Goal: Navigation & Orientation: Find specific page/section

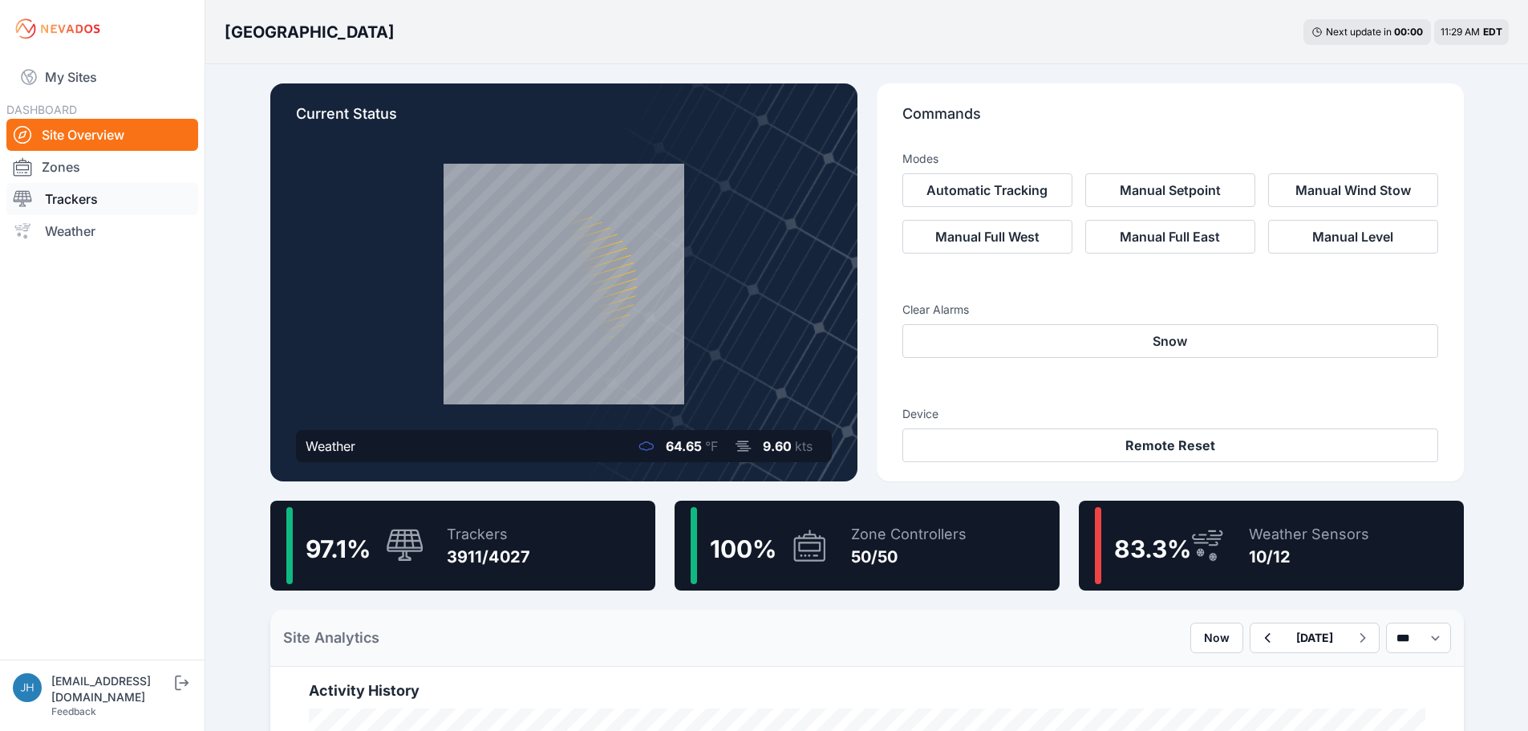
click at [87, 195] on link "Trackers" at bounding box center [102, 199] width 192 height 32
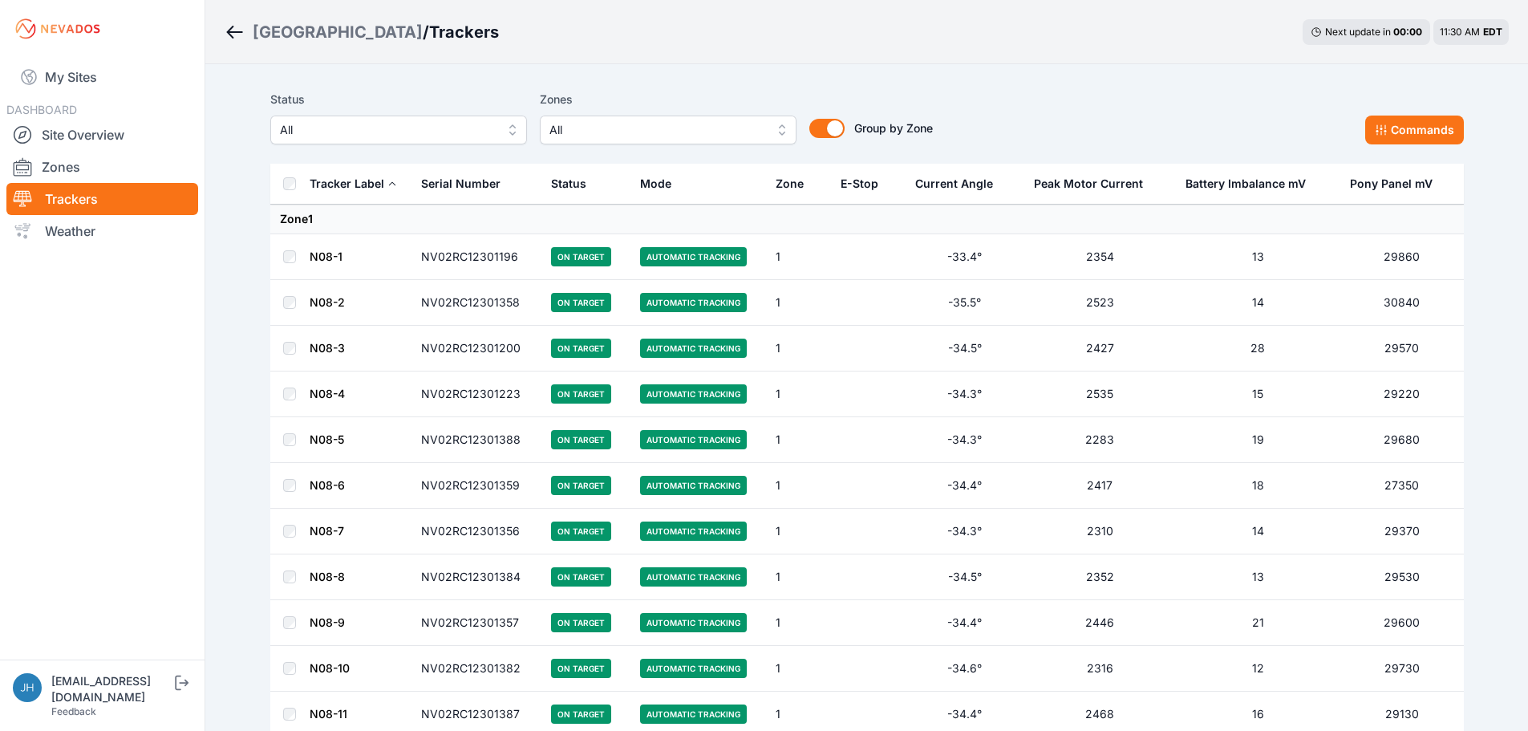
click at [778, 128] on button "All" at bounding box center [668, 130] width 257 height 29
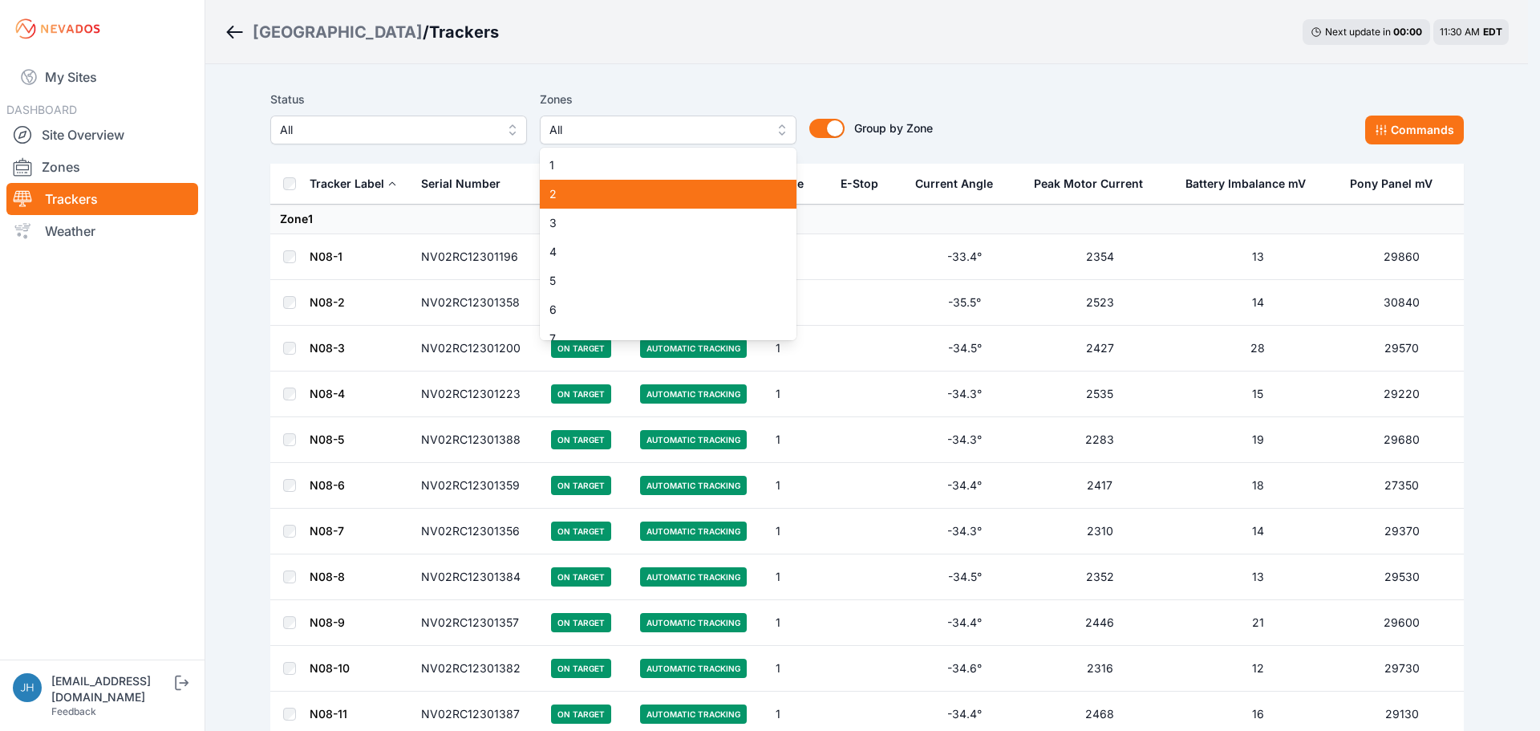
click at [728, 190] on span "2" at bounding box center [659, 194] width 218 height 16
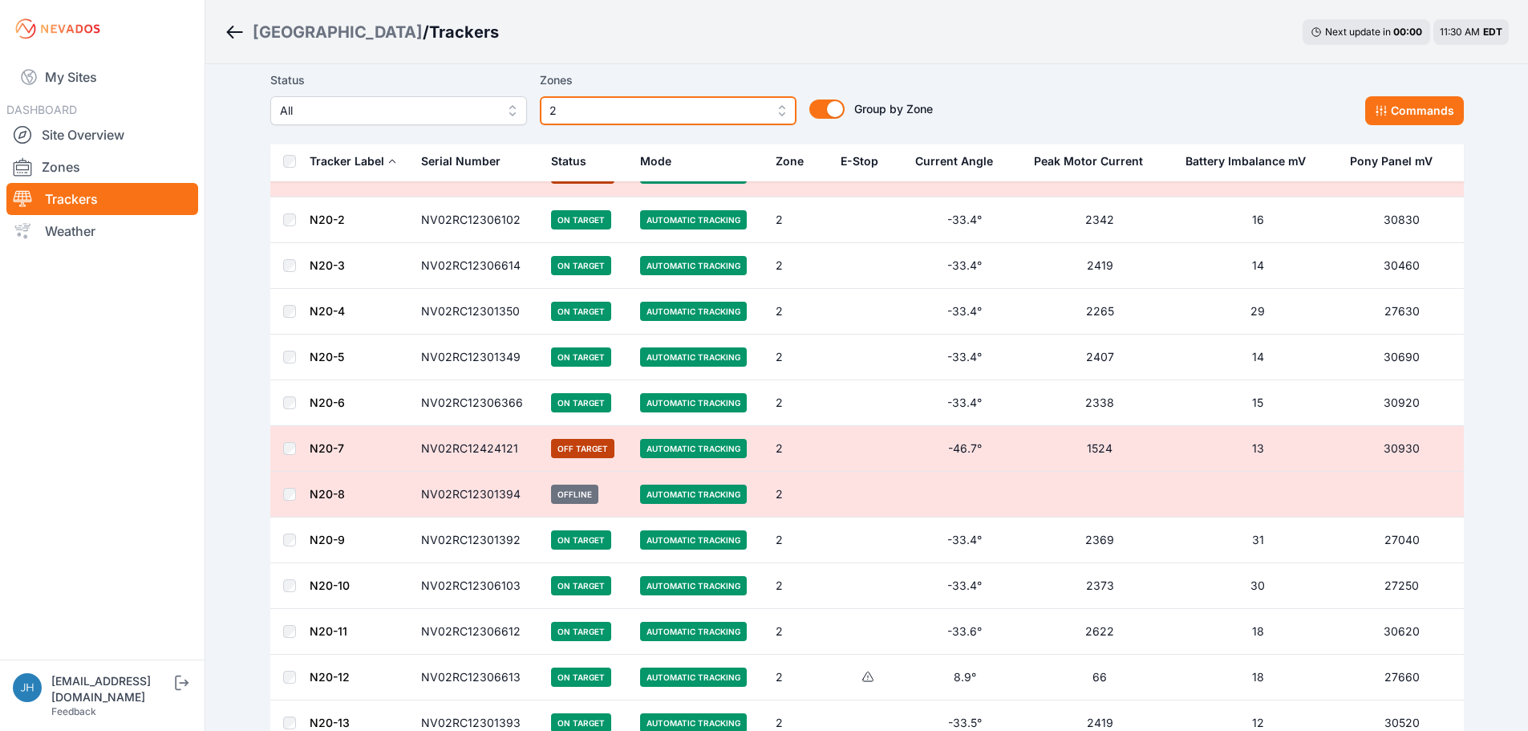
scroll to position [1845, 0]
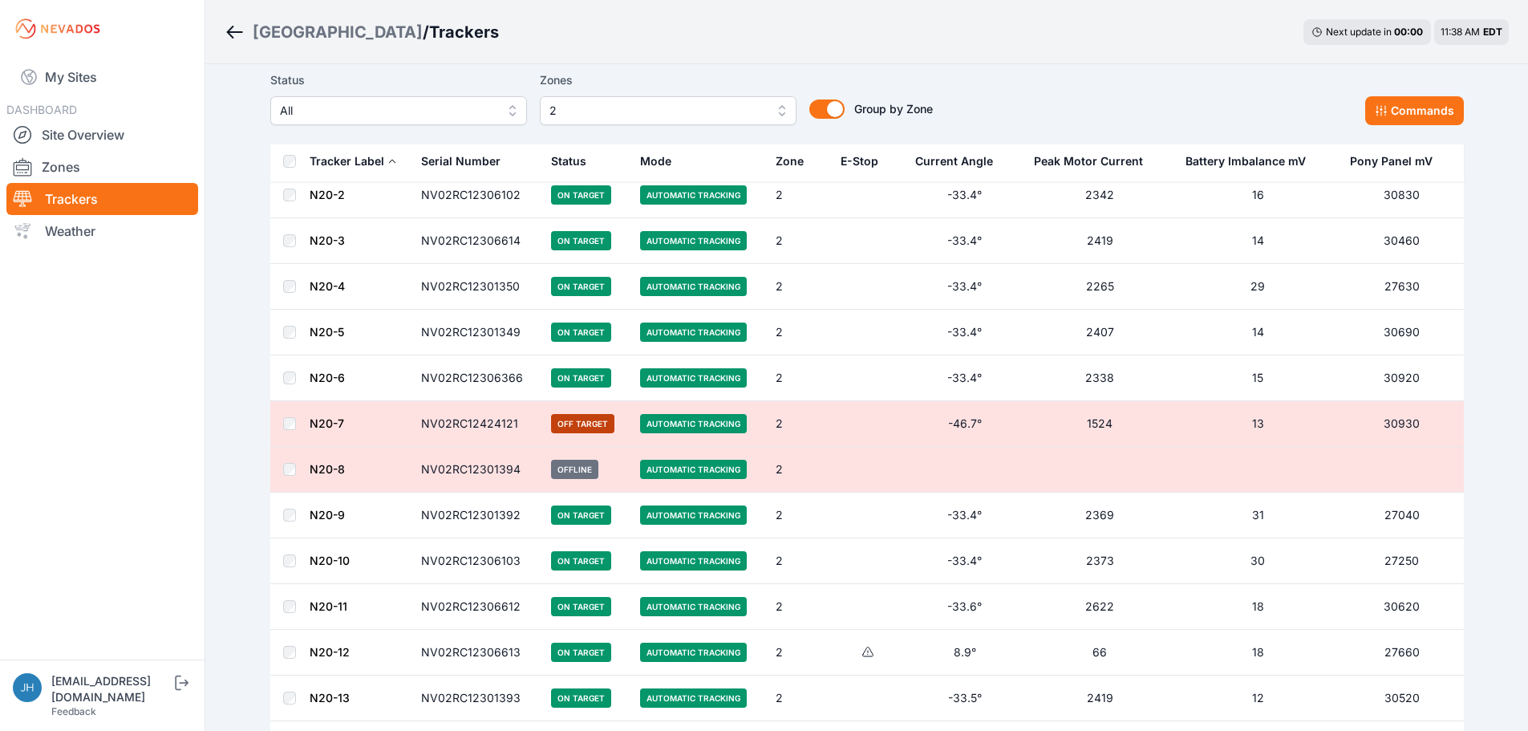
click at [611, 104] on span "2" at bounding box center [657, 110] width 215 height 19
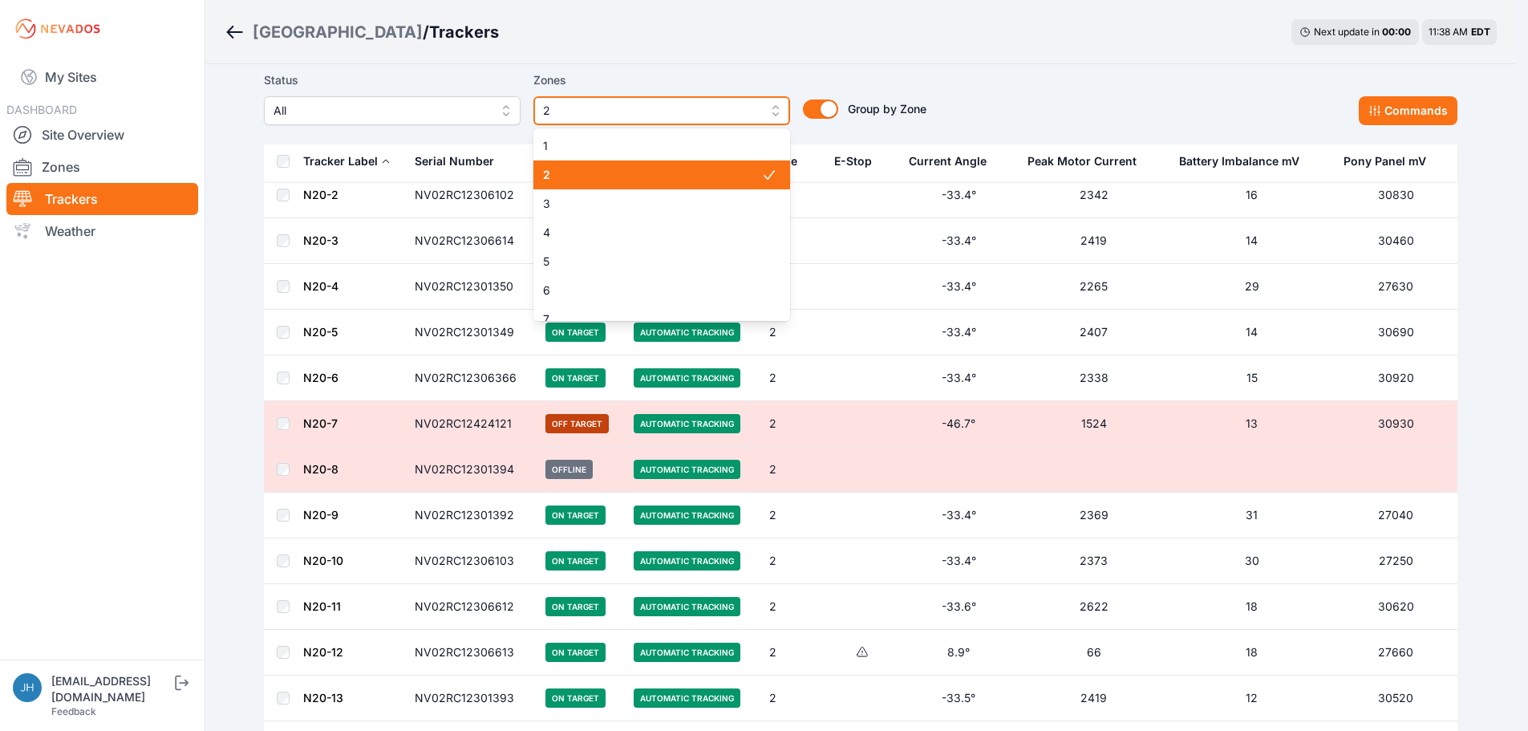
click at [600, 108] on span "2" at bounding box center [650, 110] width 215 height 19
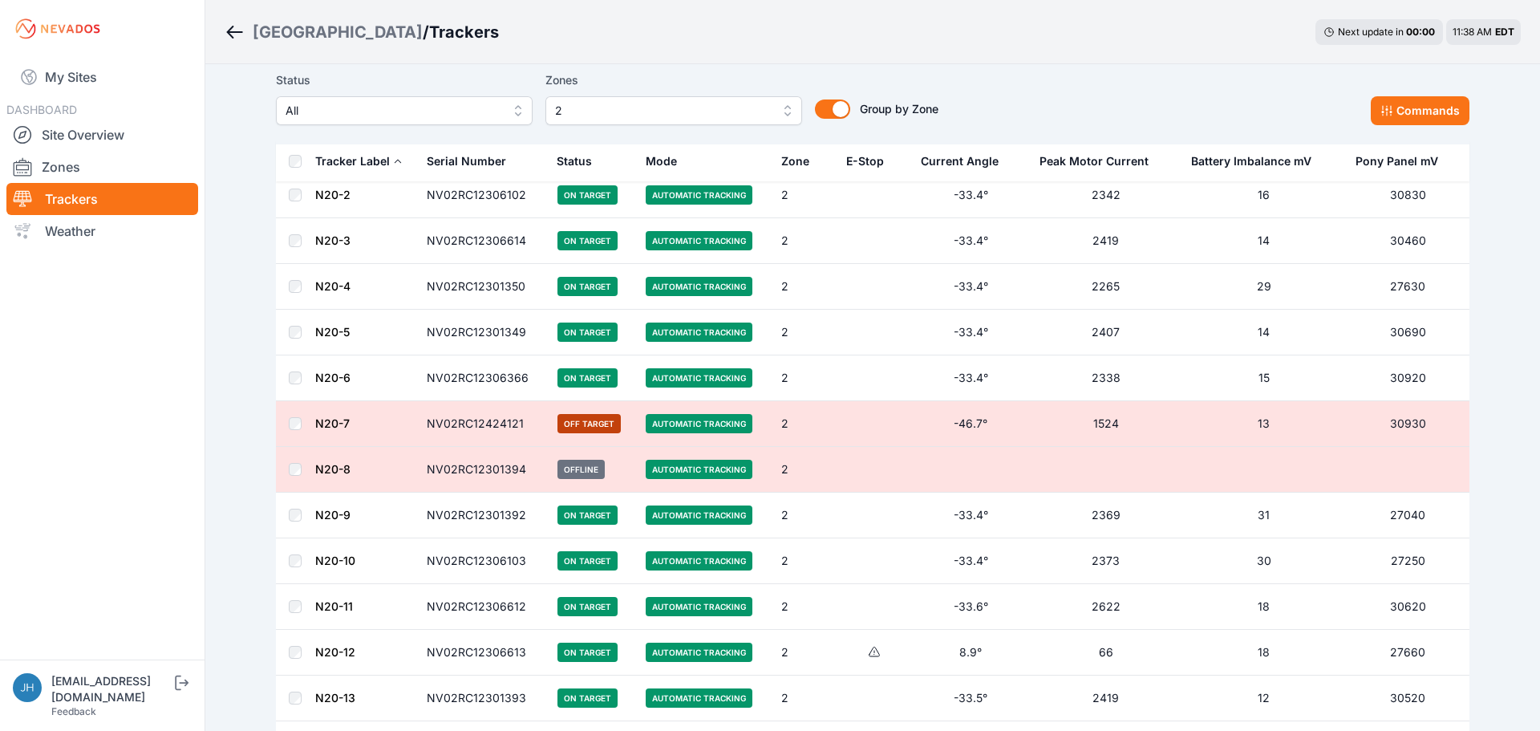
click at [613, 117] on span "2" at bounding box center [662, 110] width 215 height 19
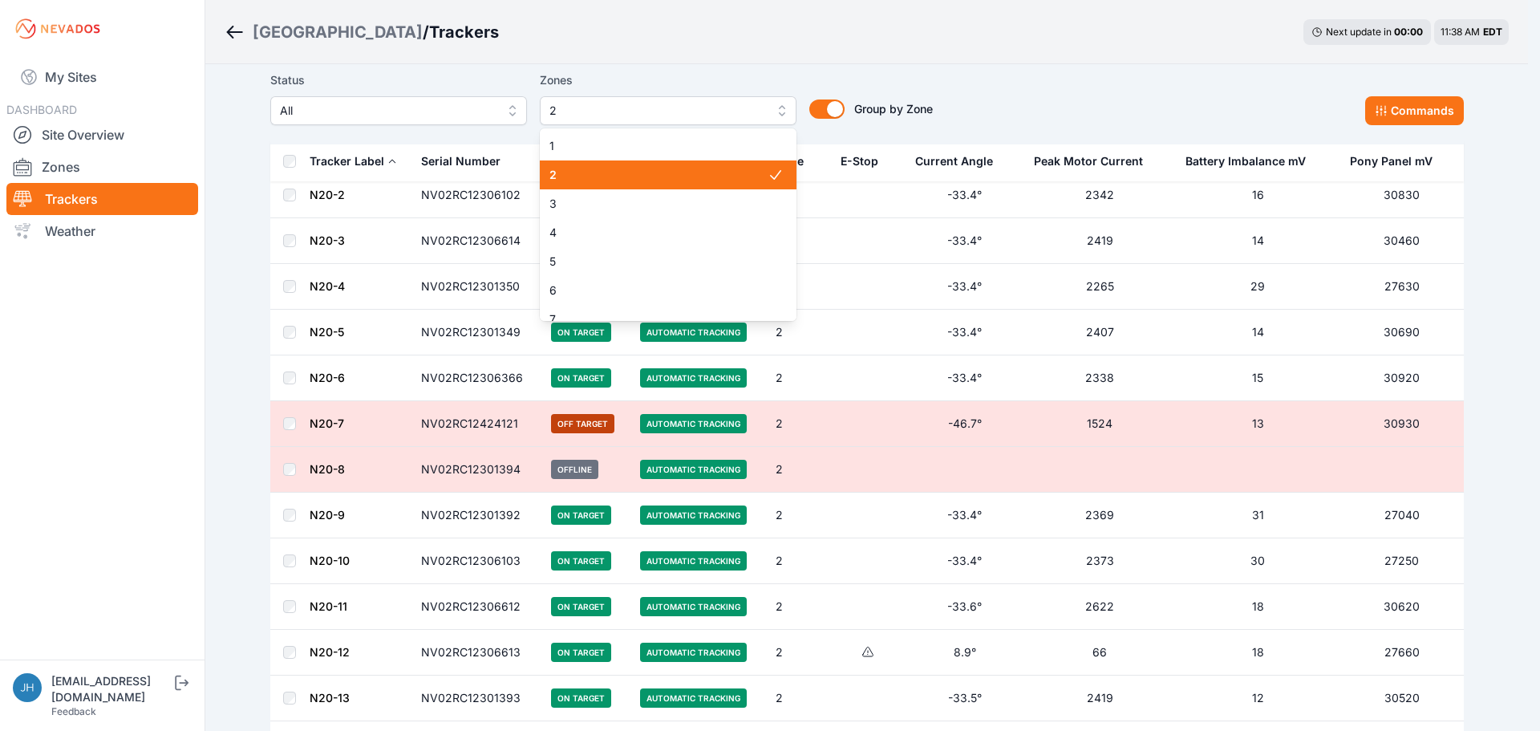
click at [649, 173] on span "2" at bounding box center [659, 175] width 218 height 16
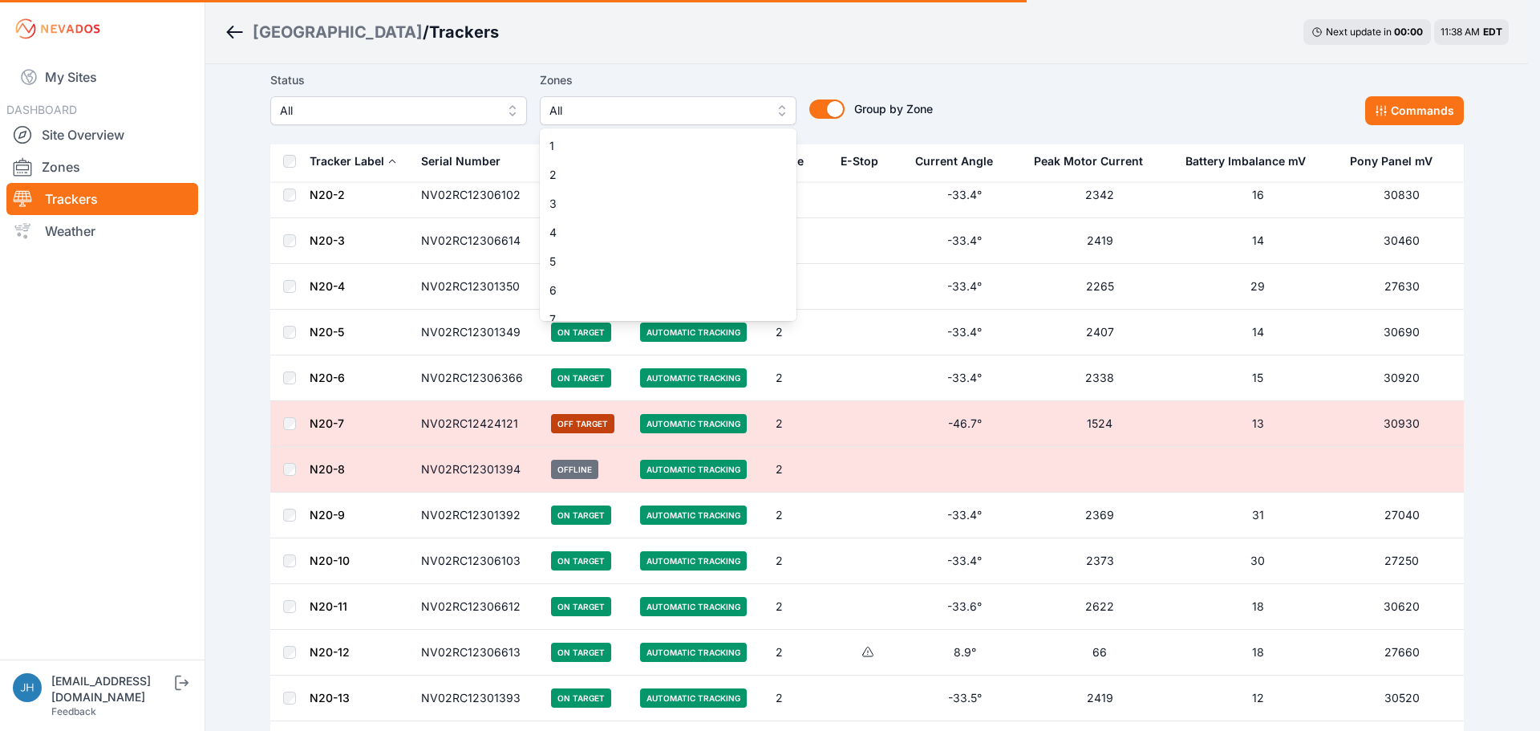
click at [798, 64] on div "Status All Zones All 1 2 3 4 5 6 7 8 9 10 11 12 13 14 15 16 17 18 19 20 21 22 2…" at bounding box center [867, 104] width 1194 height 80
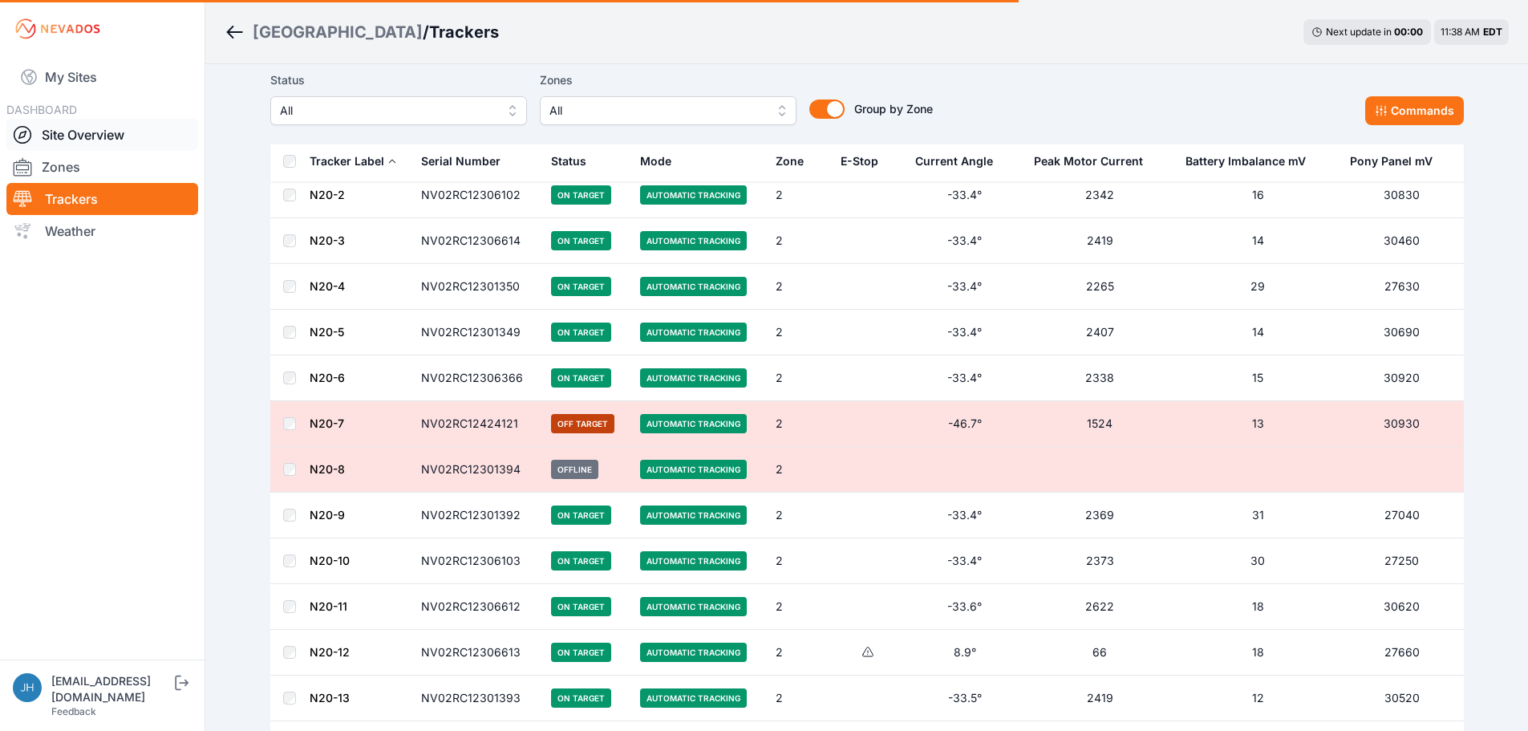
click at [74, 134] on link "Site Overview" at bounding box center [102, 135] width 192 height 32
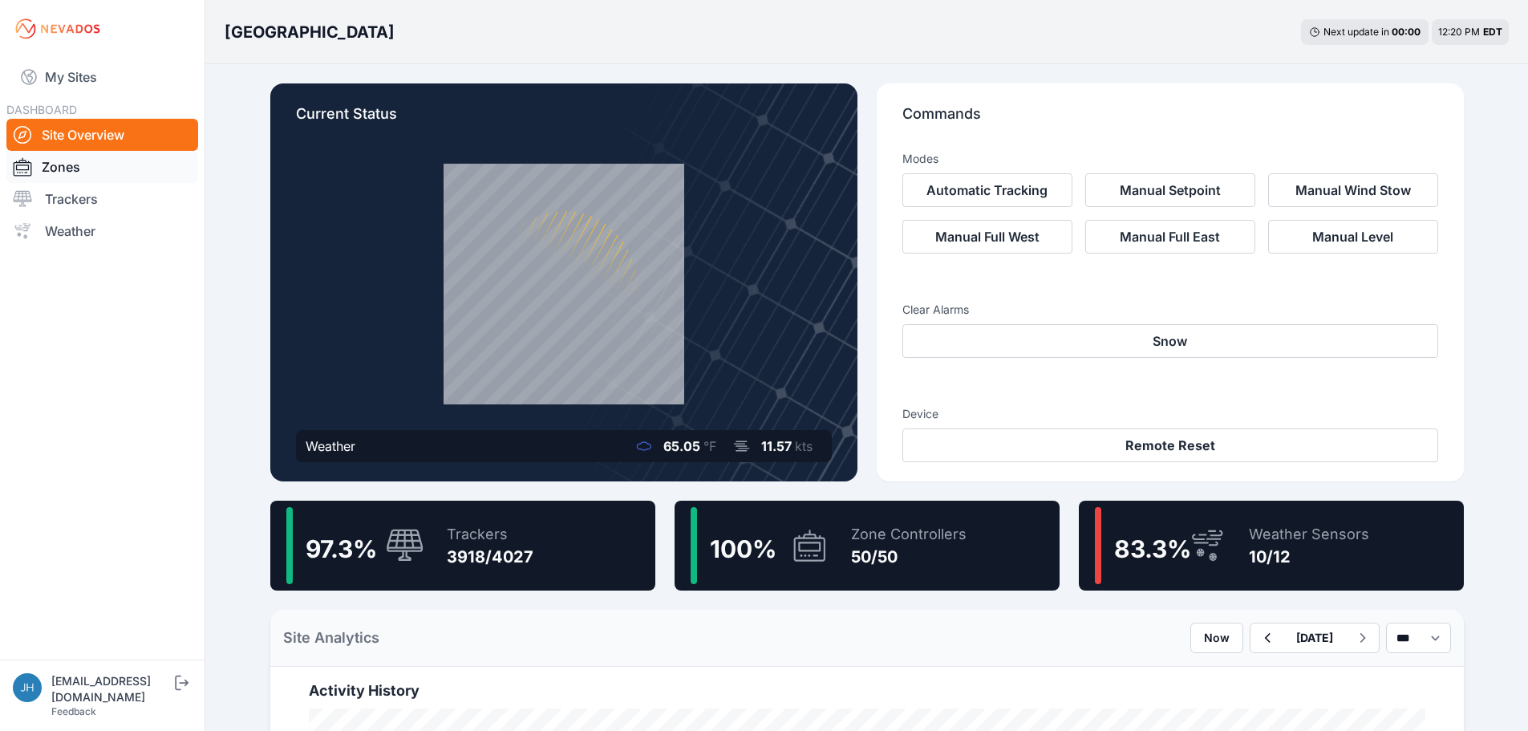
click at [47, 164] on link "Zones" at bounding box center [102, 167] width 192 height 32
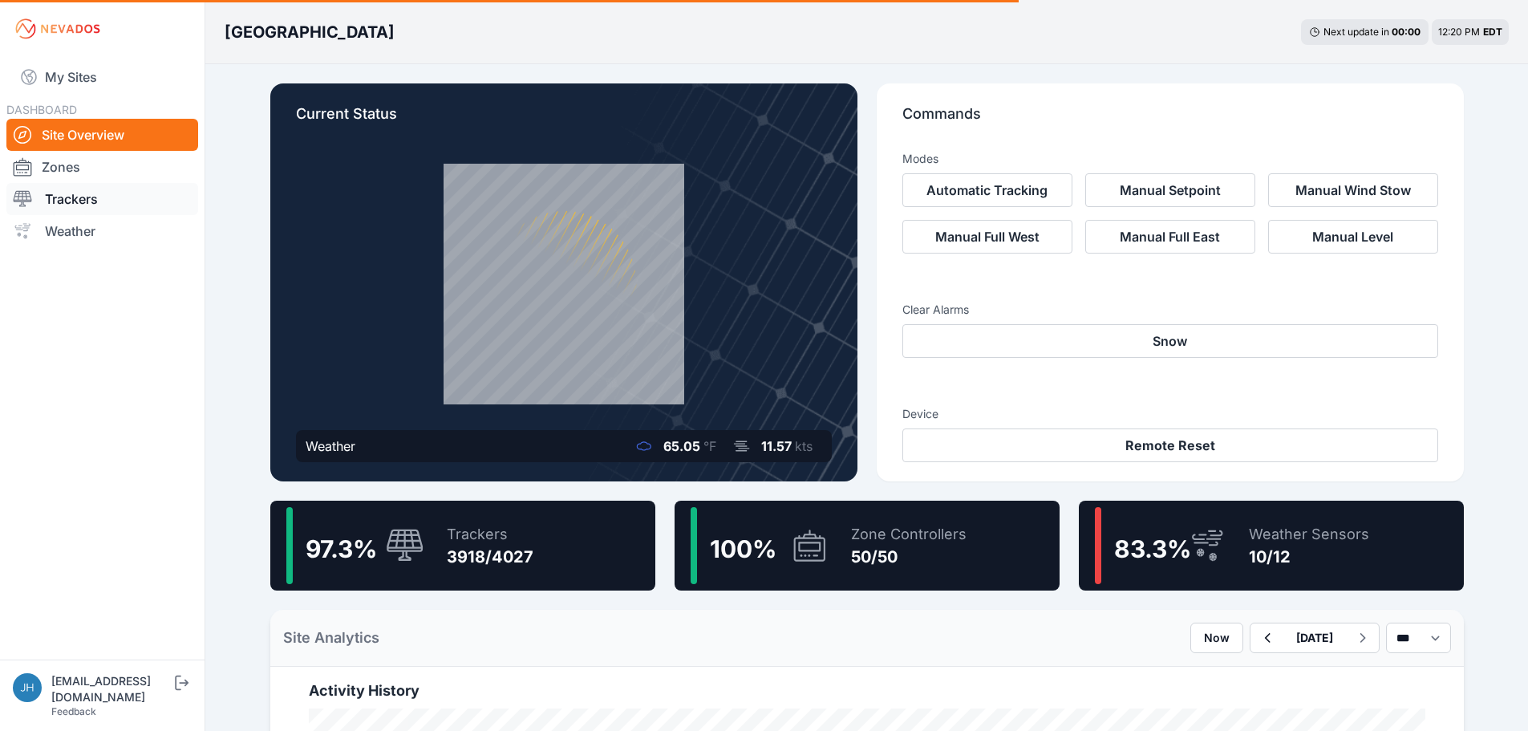
click at [73, 197] on link "Trackers" at bounding box center [102, 199] width 192 height 32
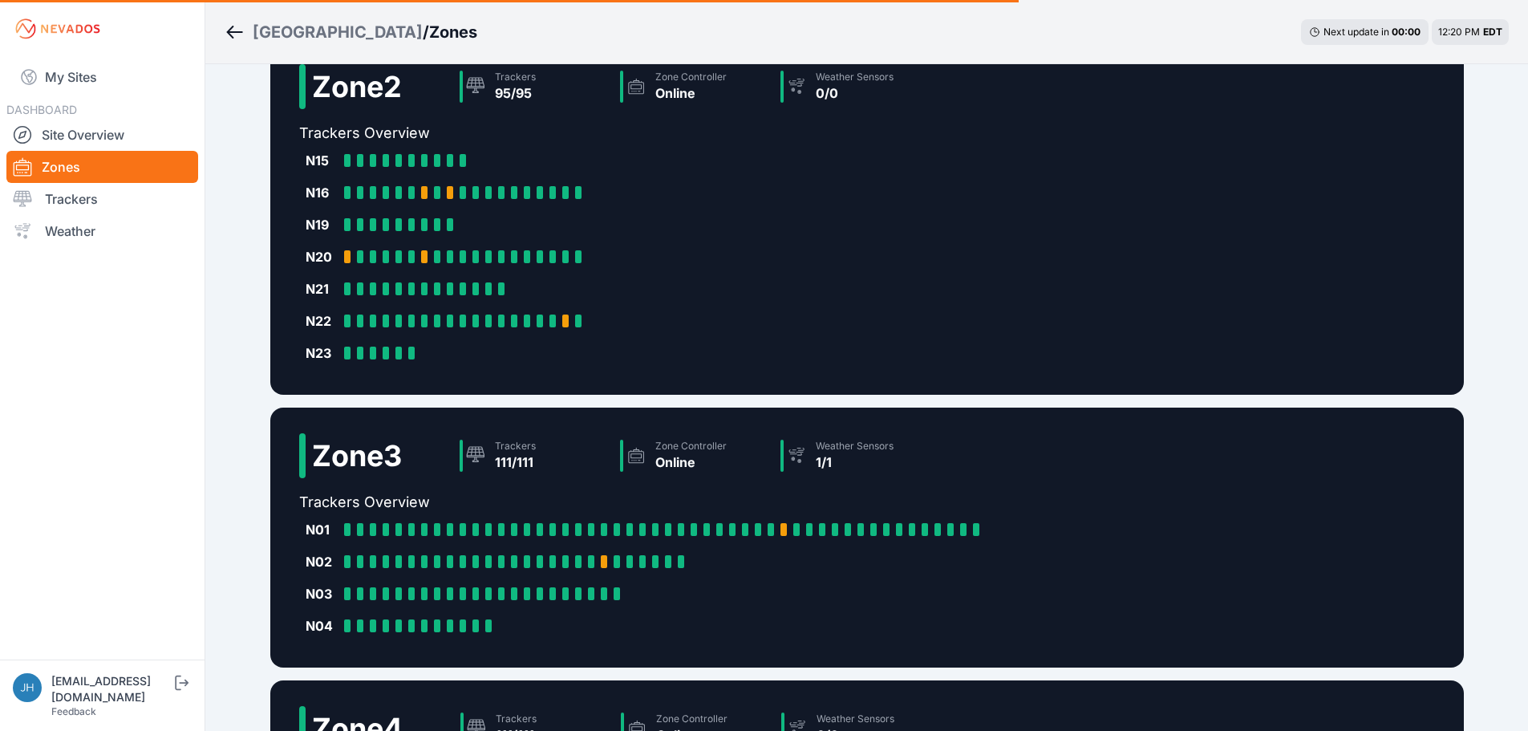
scroll to position [321, 0]
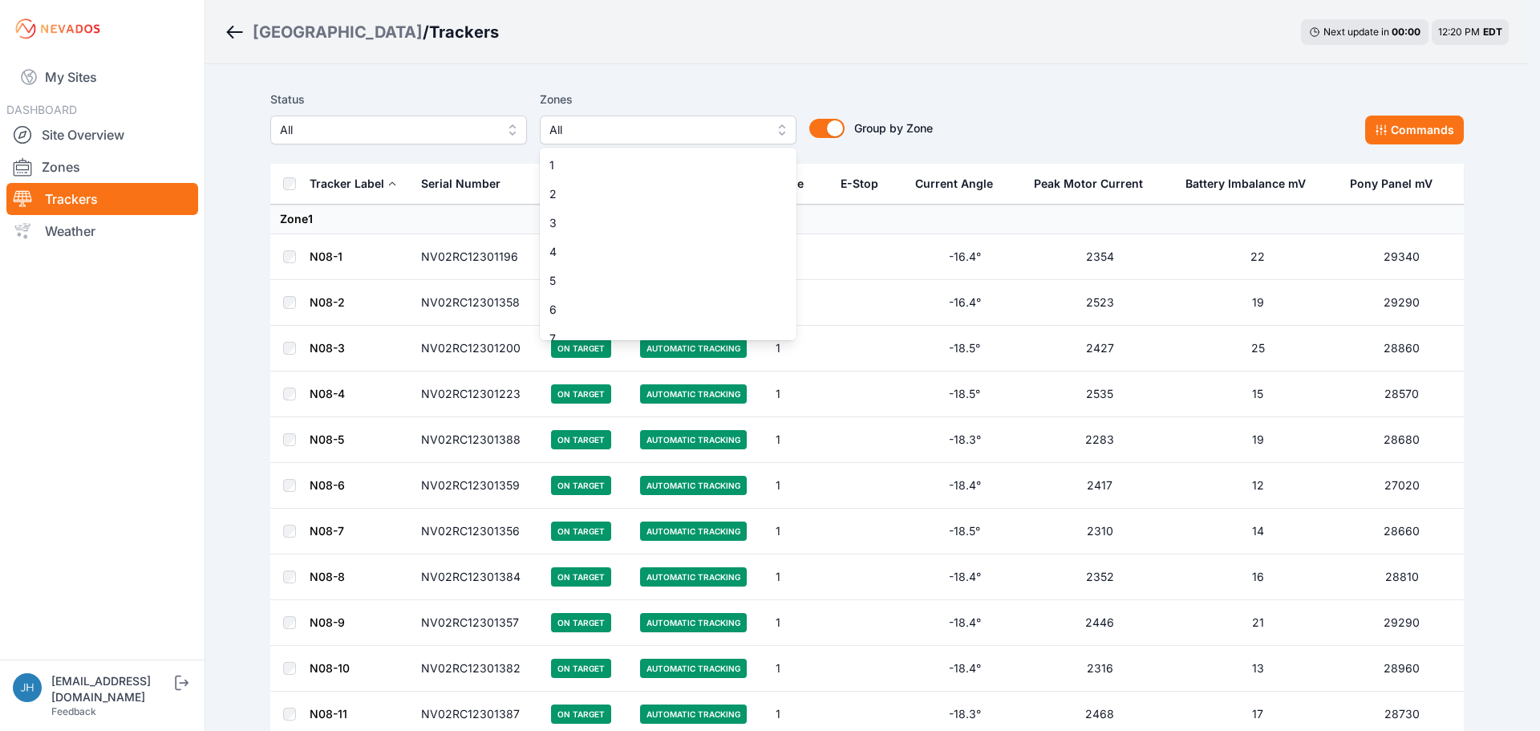
click at [772, 128] on button "All" at bounding box center [668, 130] width 257 height 29
drag, startPoint x: 703, startPoint y: 193, endPoint x: 749, endPoint y: 164, distance: 54.8
click at [702, 193] on span "2" at bounding box center [659, 194] width 218 height 16
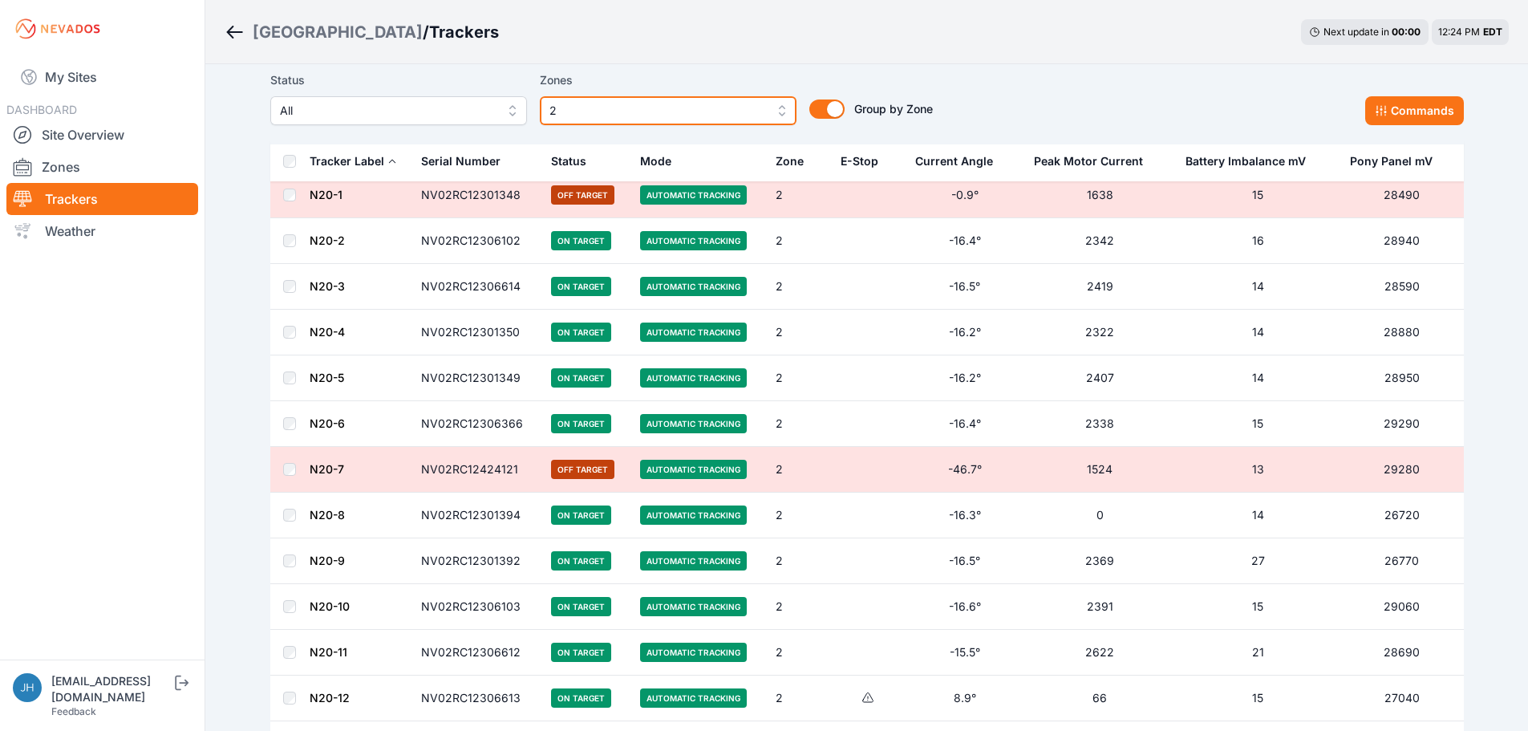
scroll to position [1845, 0]
